Goal: Information Seeking & Learning: Learn about a topic

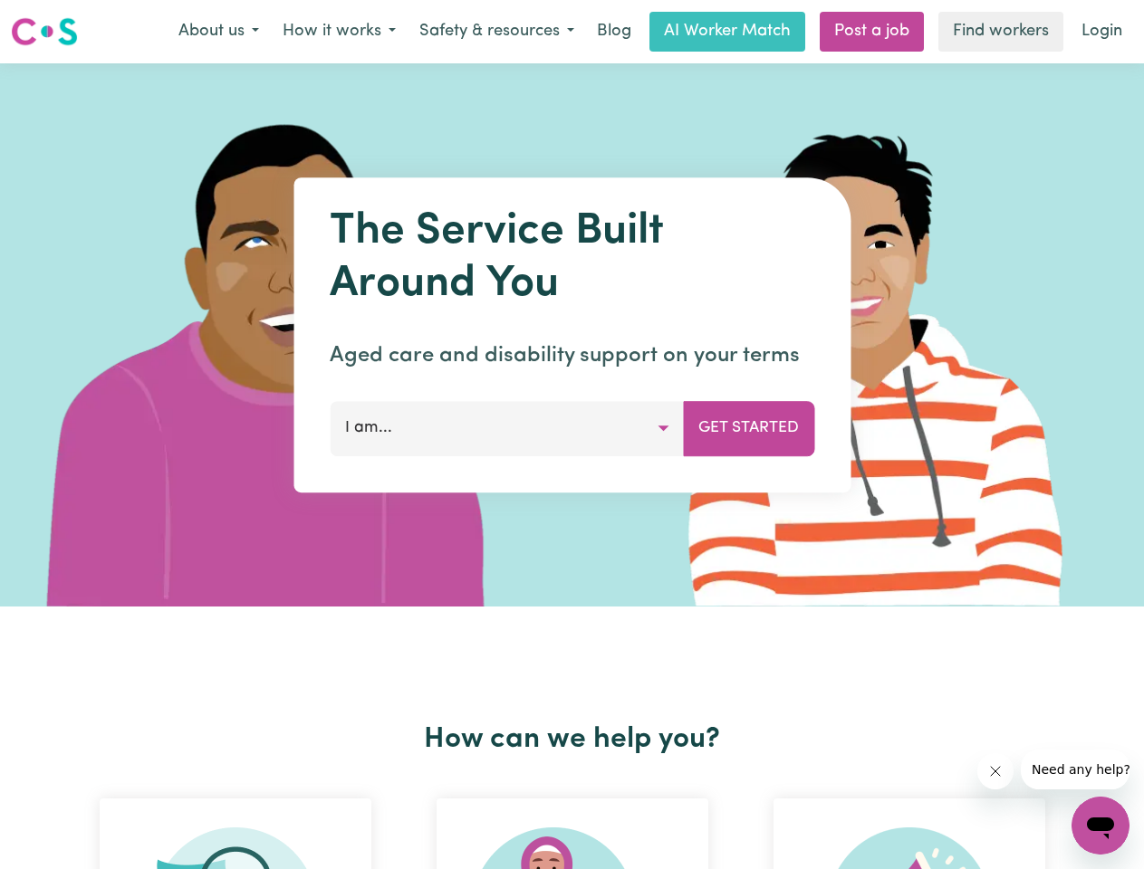
click at [218, 32] on button "About us" at bounding box center [219, 32] width 104 height 38
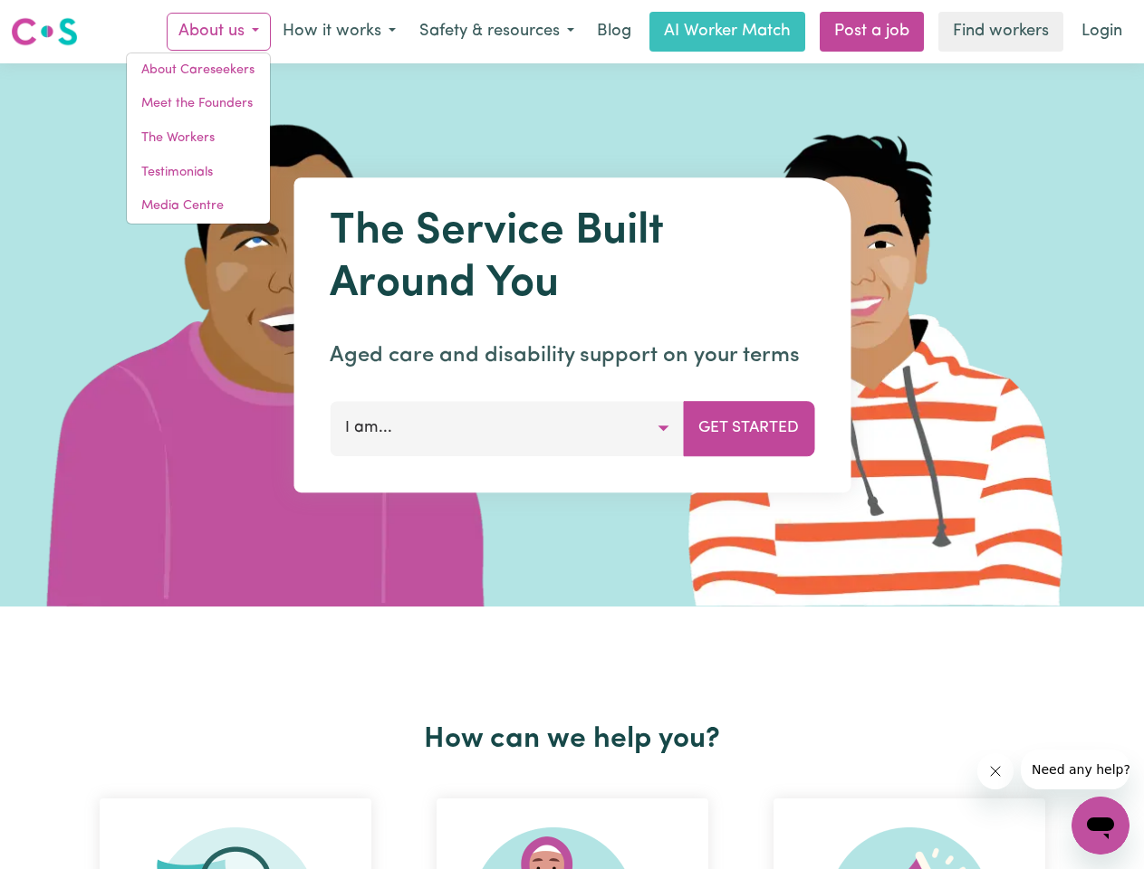
click at [338, 32] on button "How it works" at bounding box center [339, 32] width 137 height 38
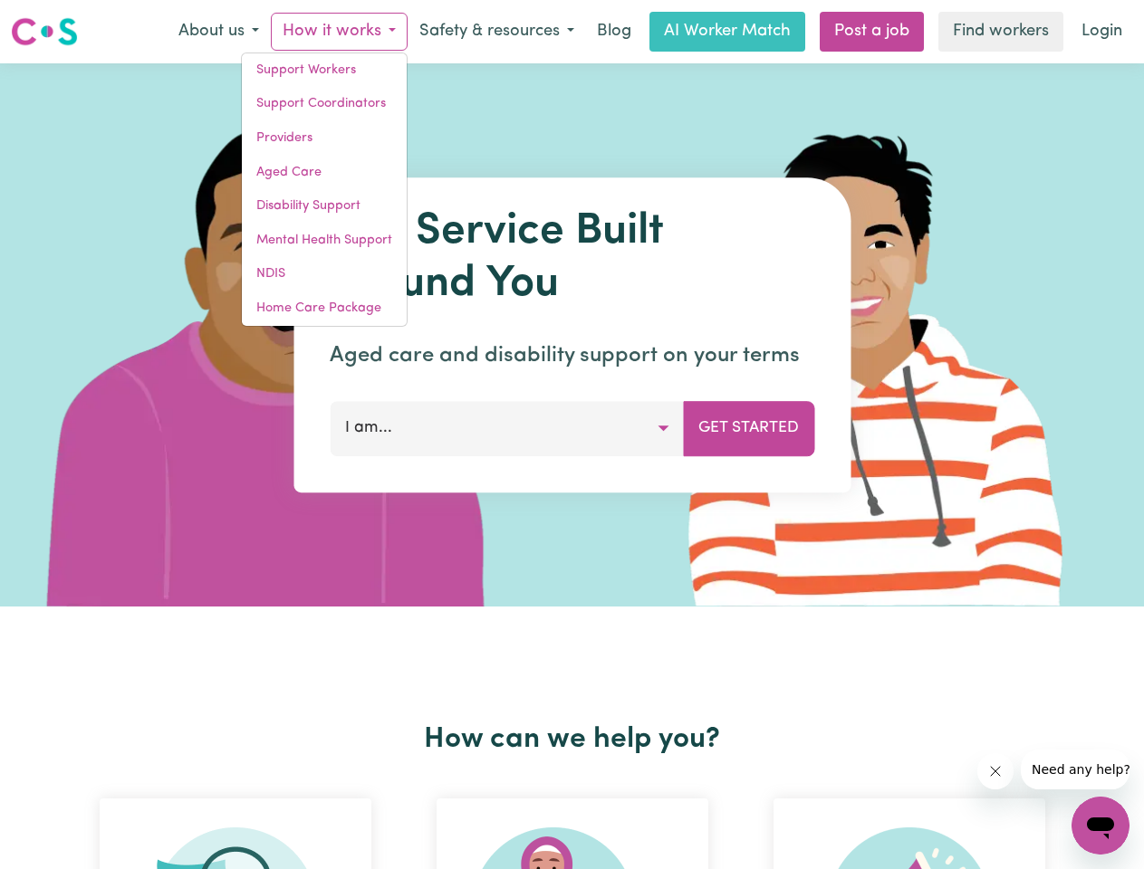
click at [495, 32] on button "Safety & resources" at bounding box center [497, 32] width 178 height 38
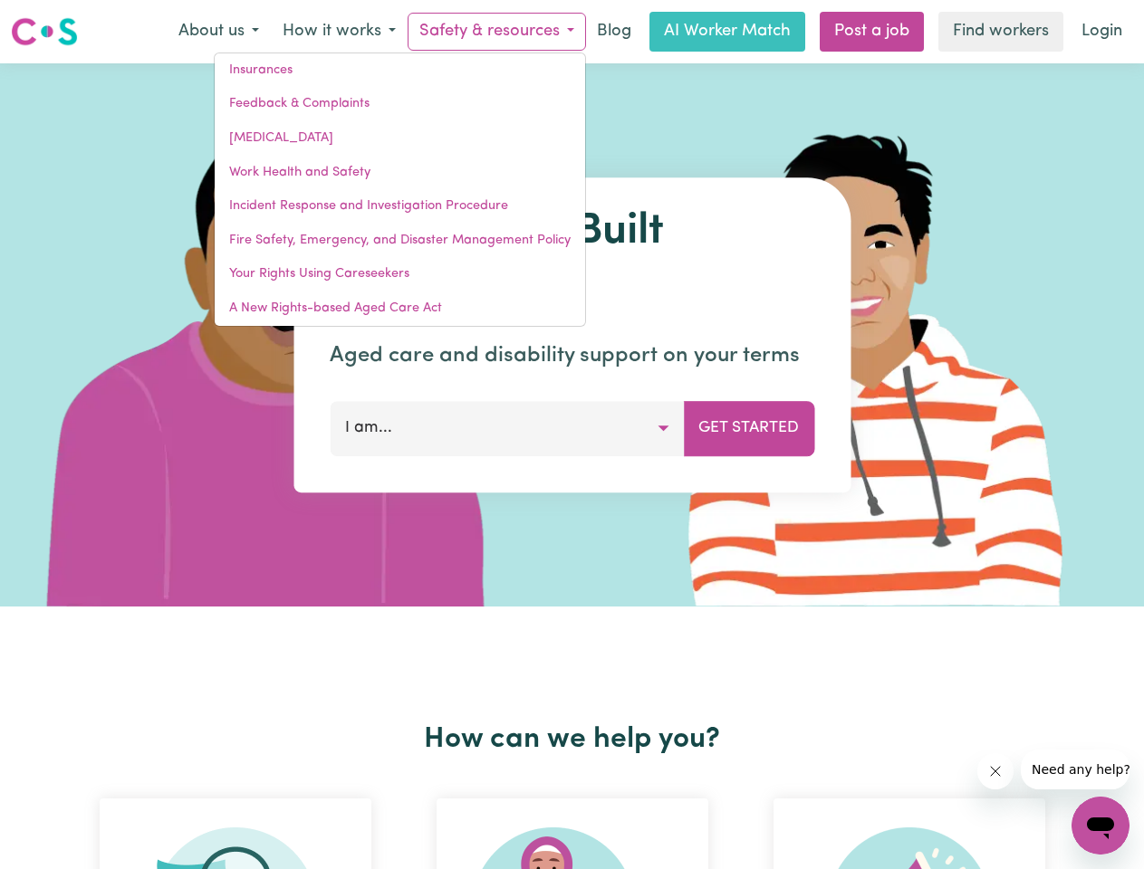
click at [506, 428] on button "I am..." at bounding box center [507, 428] width 354 height 54
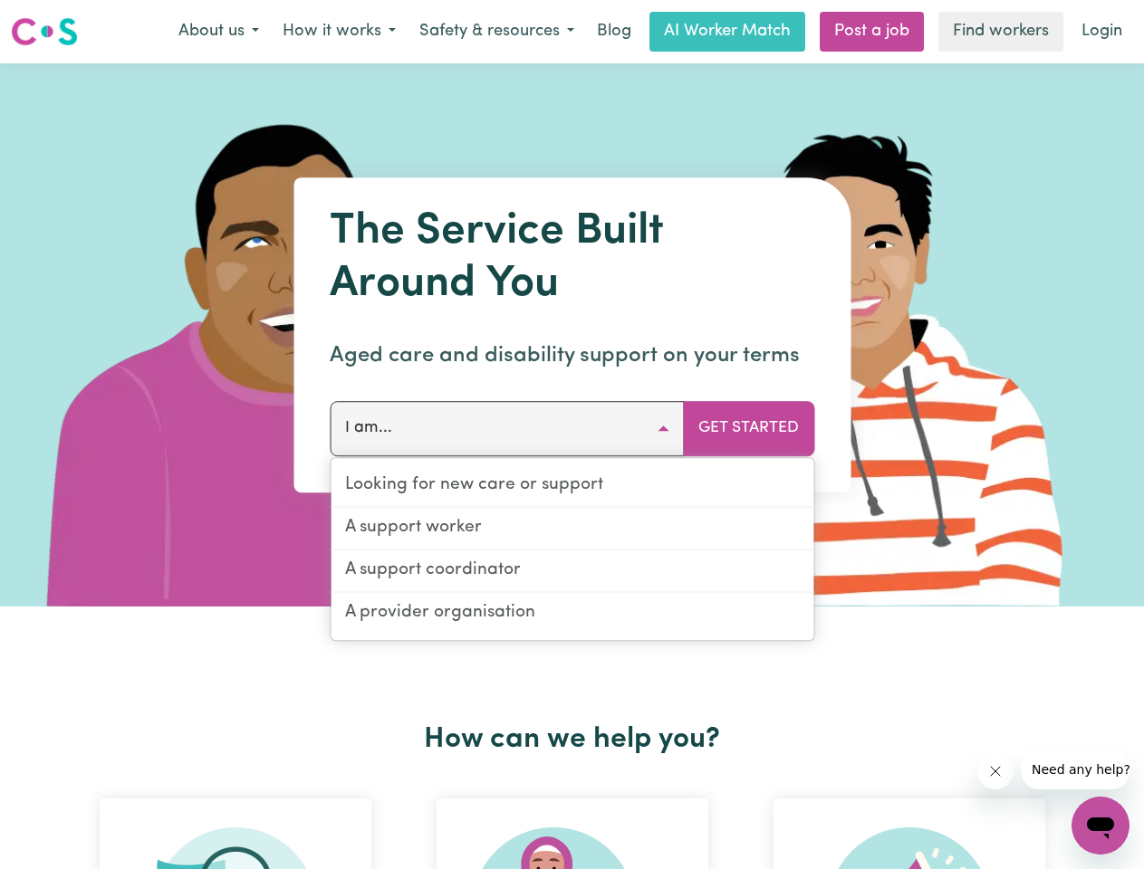
click at [748, 428] on button "Get Started" at bounding box center [748, 428] width 131 height 54
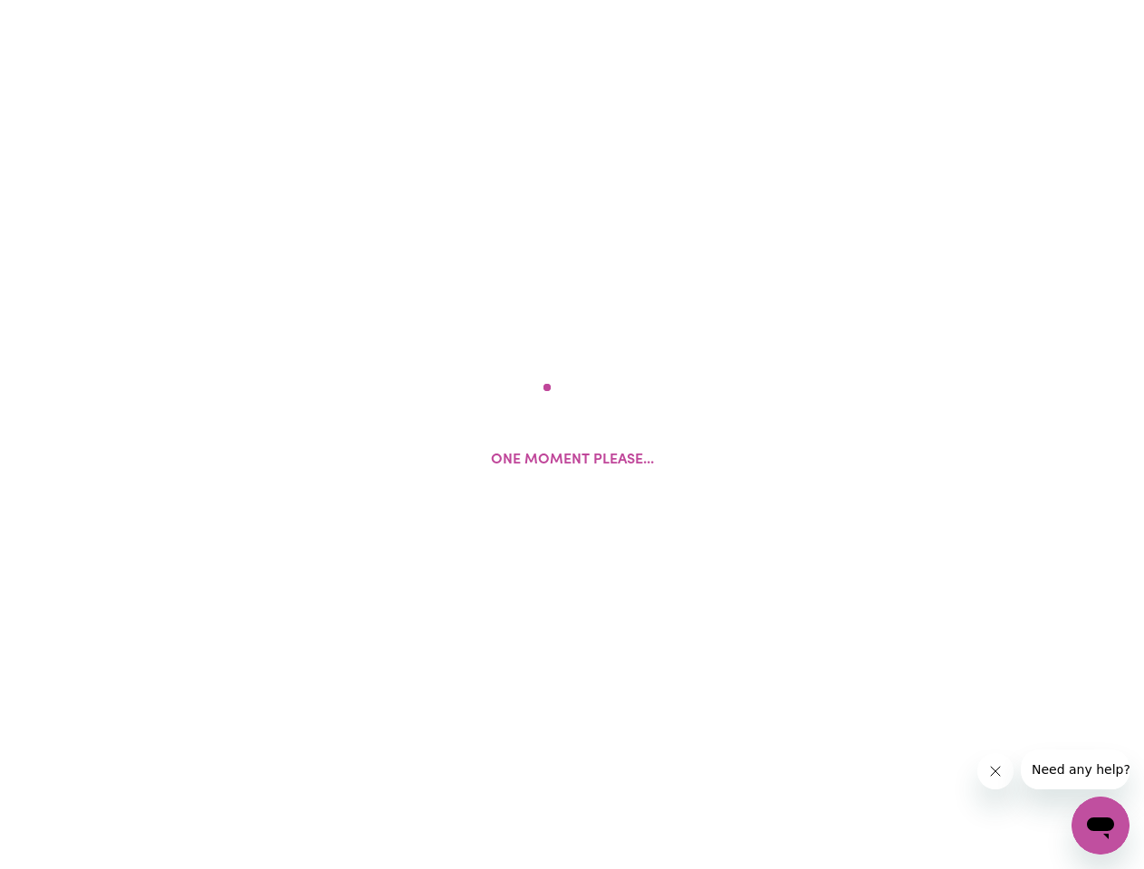
click at [572, 0] on html "One moment please..." at bounding box center [572, 0] width 1144 height 0
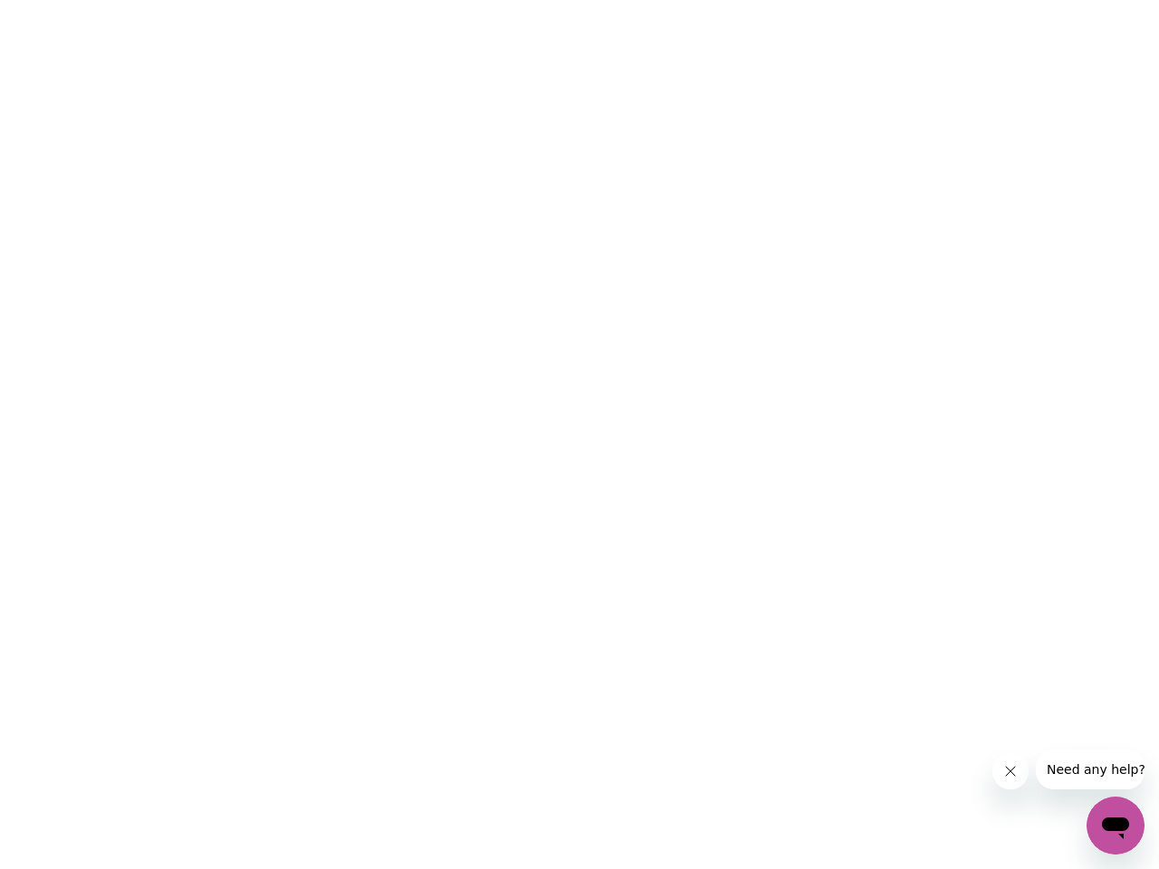
click at [909, 0] on html at bounding box center [579, 0] width 1159 height 0
click at [995, 772] on button "Close message from company" at bounding box center [1010, 771] width 36 height 36
click at [1075, 770] on span "Need any help?" at bounding box center [1096, 769] width 99 height 14
